Goal: Navigation & Orientation: Find specific page/section

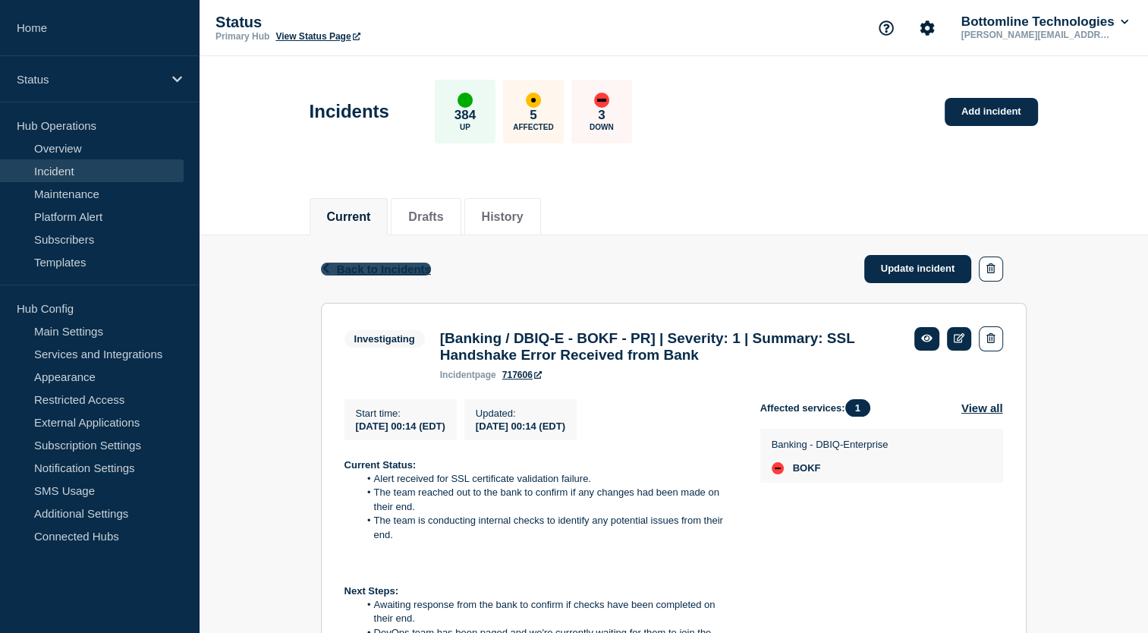
click at [379, 269] on span "Back to Incidents" at bounding box center [384, 269] width 94 height 13
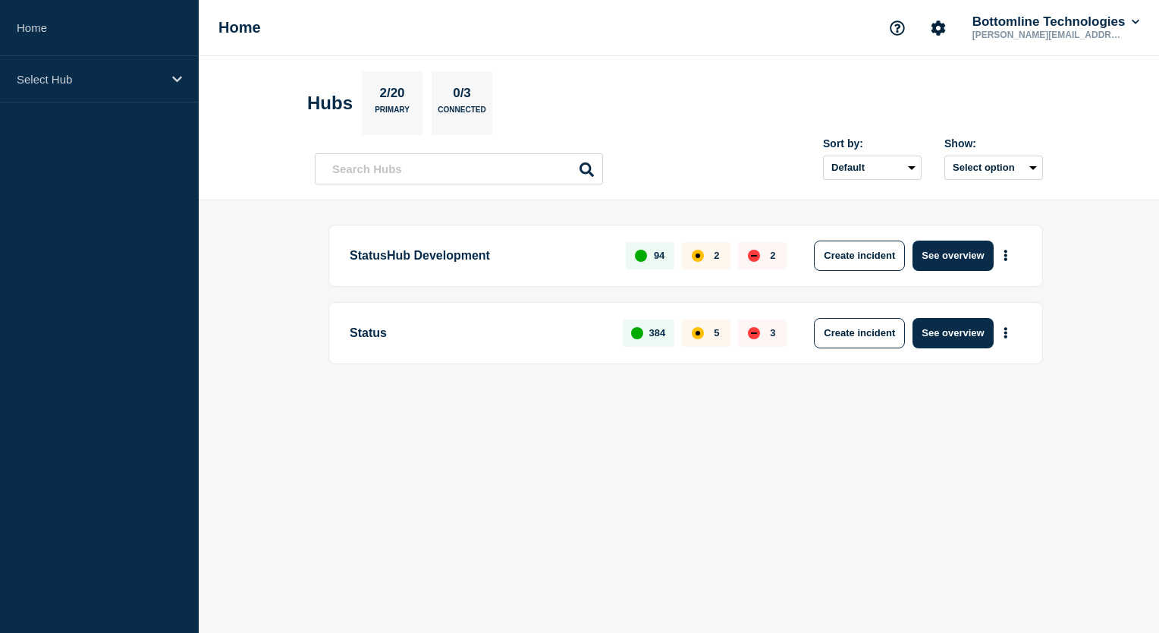
click at [734, 62] on header "Hubs 2/20 Primary 0/3 Connected Sort by: Default Last added Last updated Most a…" at bounding box center [679, 128] width 961 height 144
click at [964, 332] on button "See overview" at bounding box center [953, 333] width 80 height 30
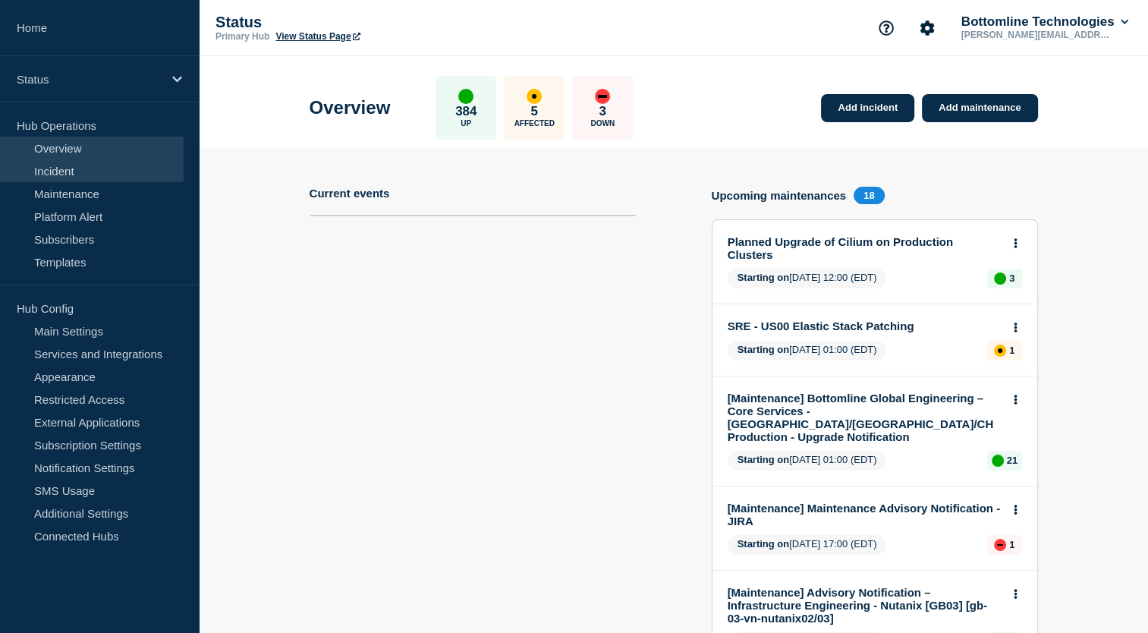
click at [64, 165] on link "Incident" at bounding box center [92, 170] width 184 height 23
